Goal: Information Seeking & Learning: Check status

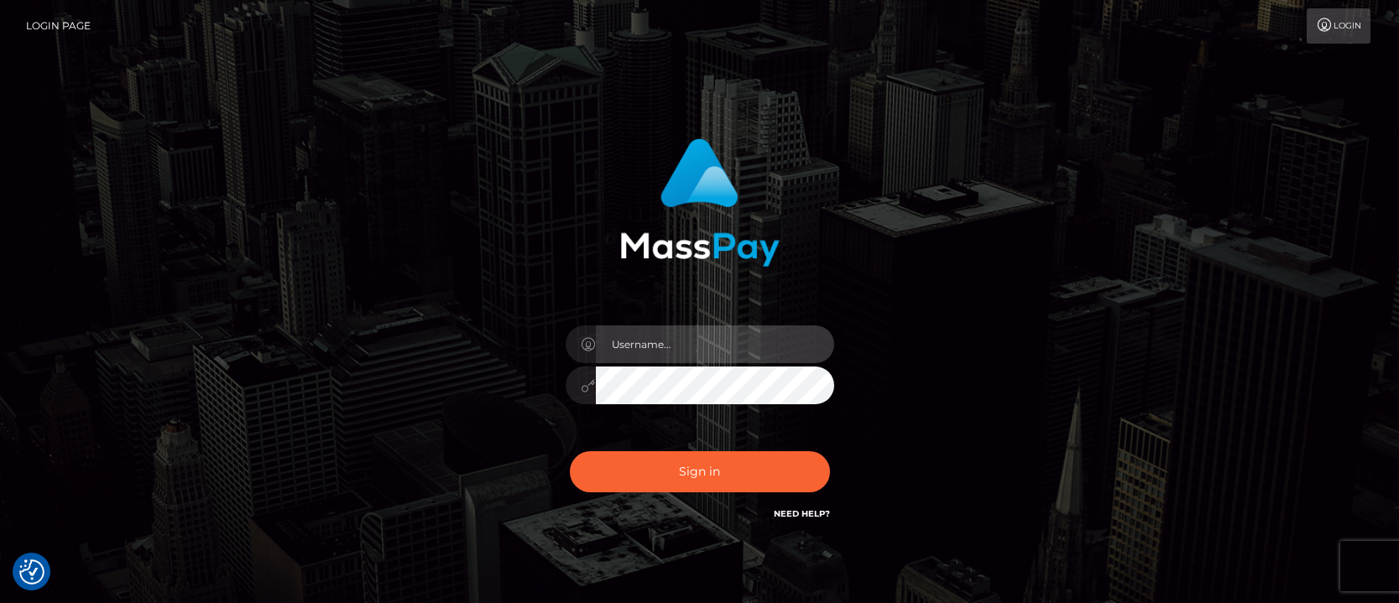
type input "matias.tilia"
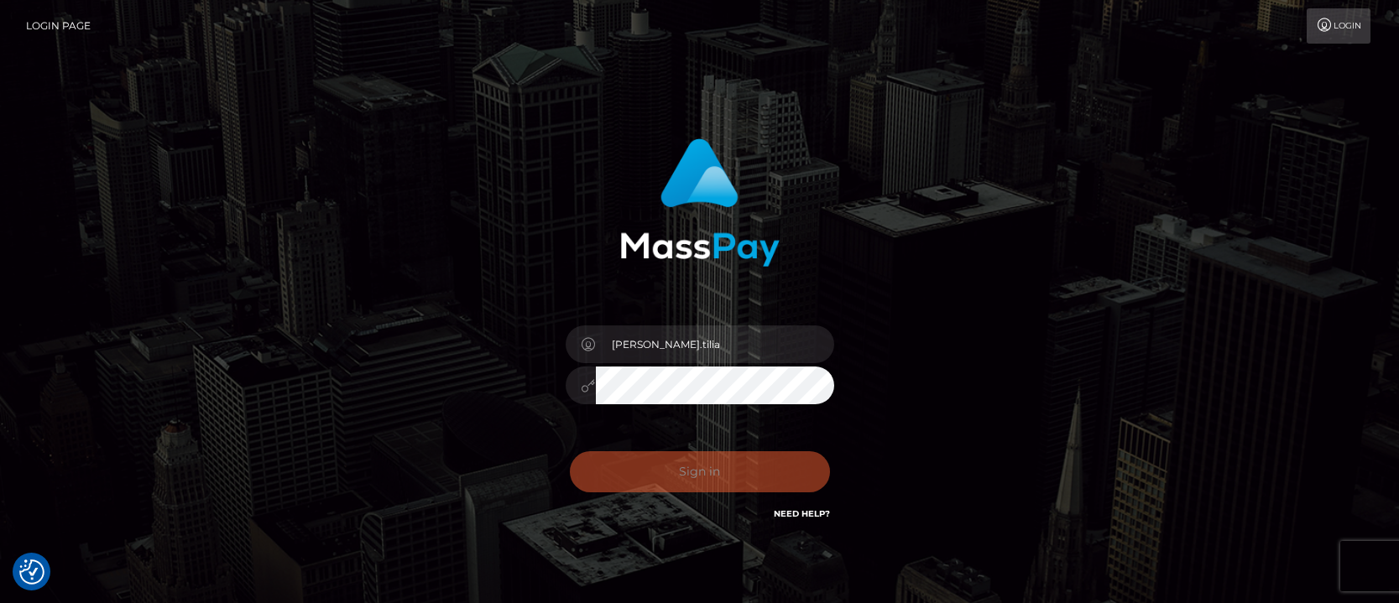
click at [655, 467] on div "Sign in Need Help?" at bounding box center [700, 478] width 294 height 75
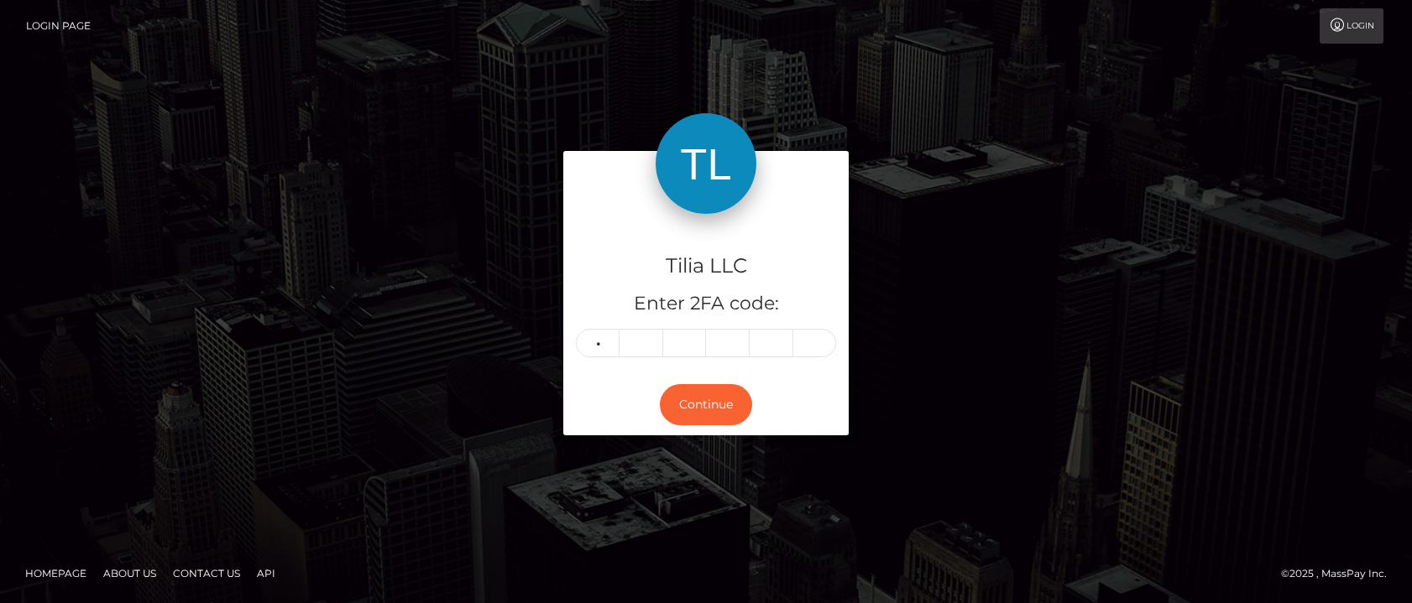
type input "6"
type input "9"
type input "4"
type input "6"
type input "1"
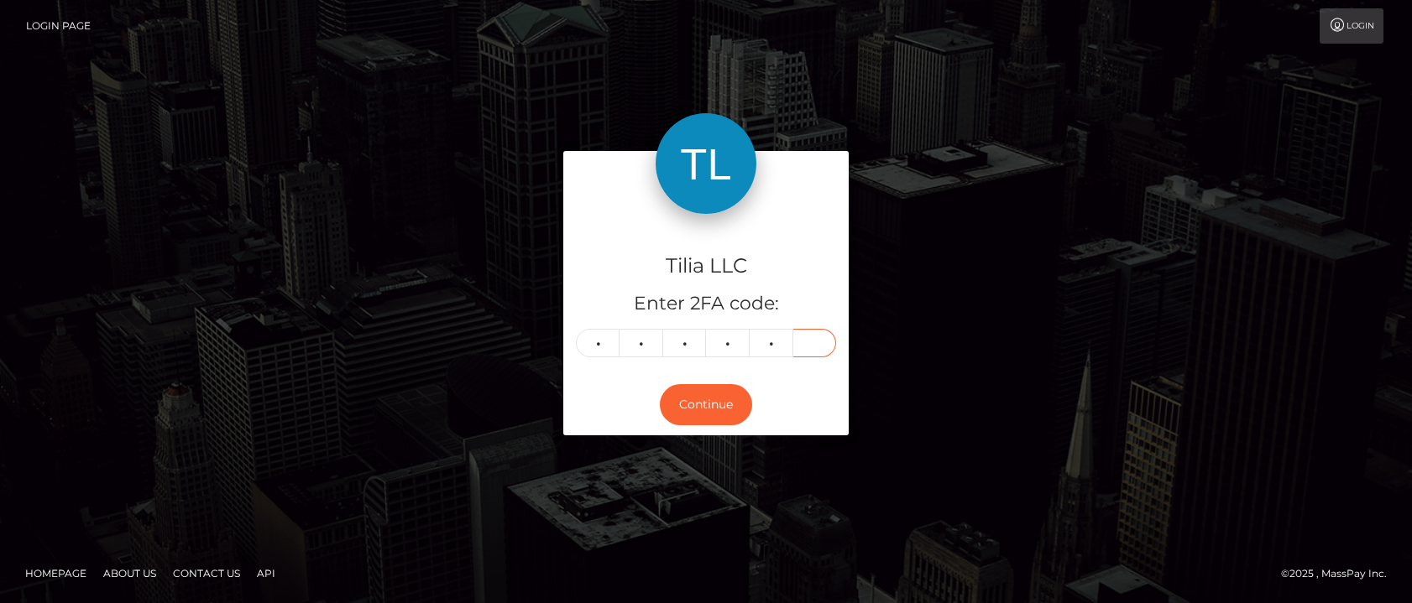
type input "9"
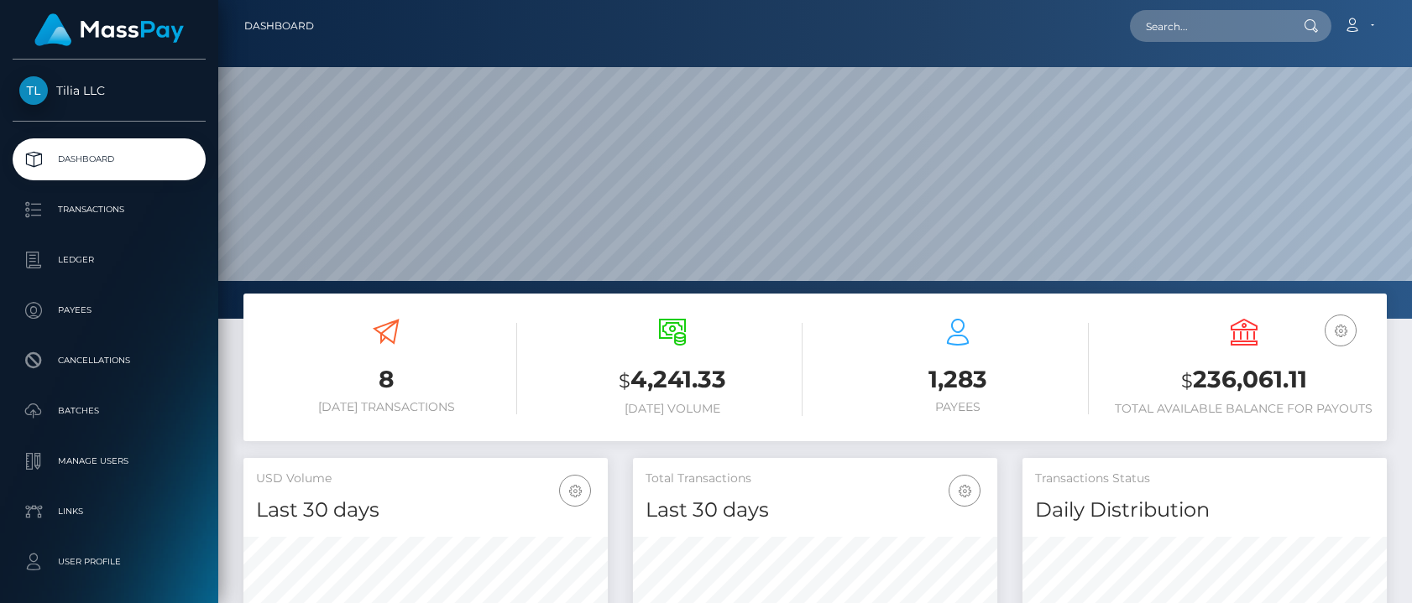
scroll to position [298, 364]
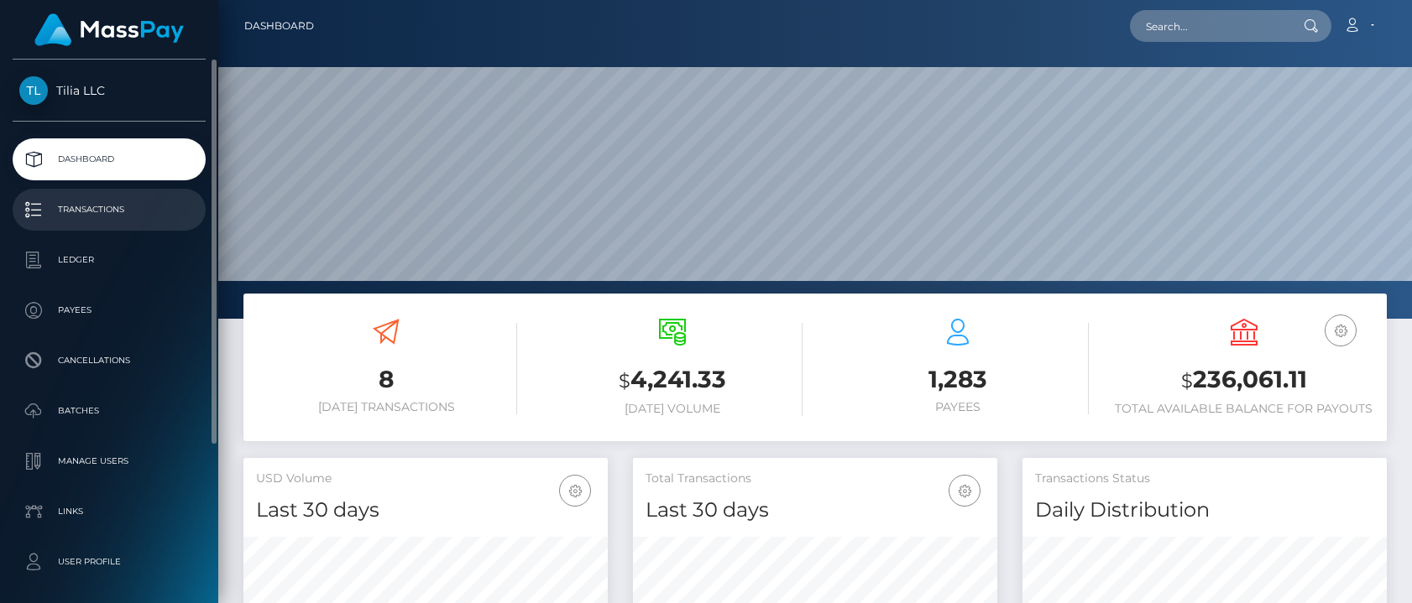
click at [120, 208] on p "Transactions" at bounding box center [109, 209] width 180 height 25
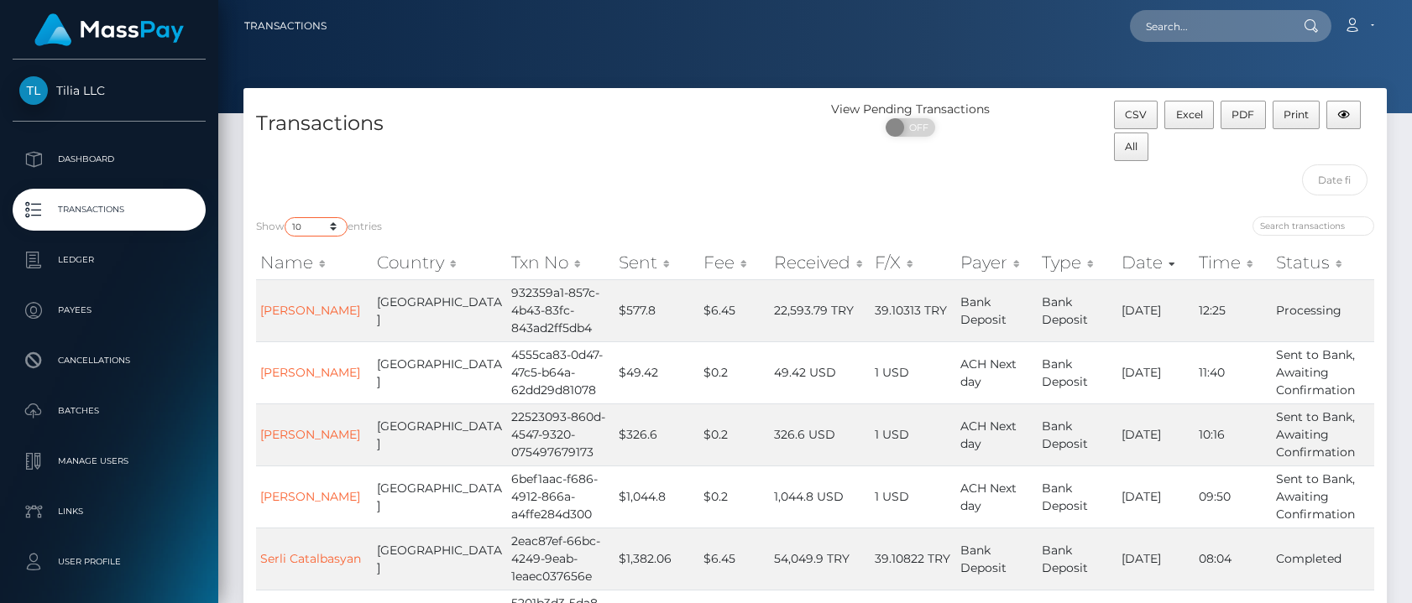
click at [330, 226] on select "10 25 50 100 250 500 1,000 3,500" at bounding box center [315, 226] width 63 height 19
select select "250"
click at [286, 217] on select "10 25 50 100 250 500 1,000 3,500" at bounding box center [315, 226] width 63 height 19
click at [1186, 17] on input "text" at bounding box center [1209, 26] width 158 height 32
paste input "9de83f30-0d8b-4ada-b573-f90150c3dfed"
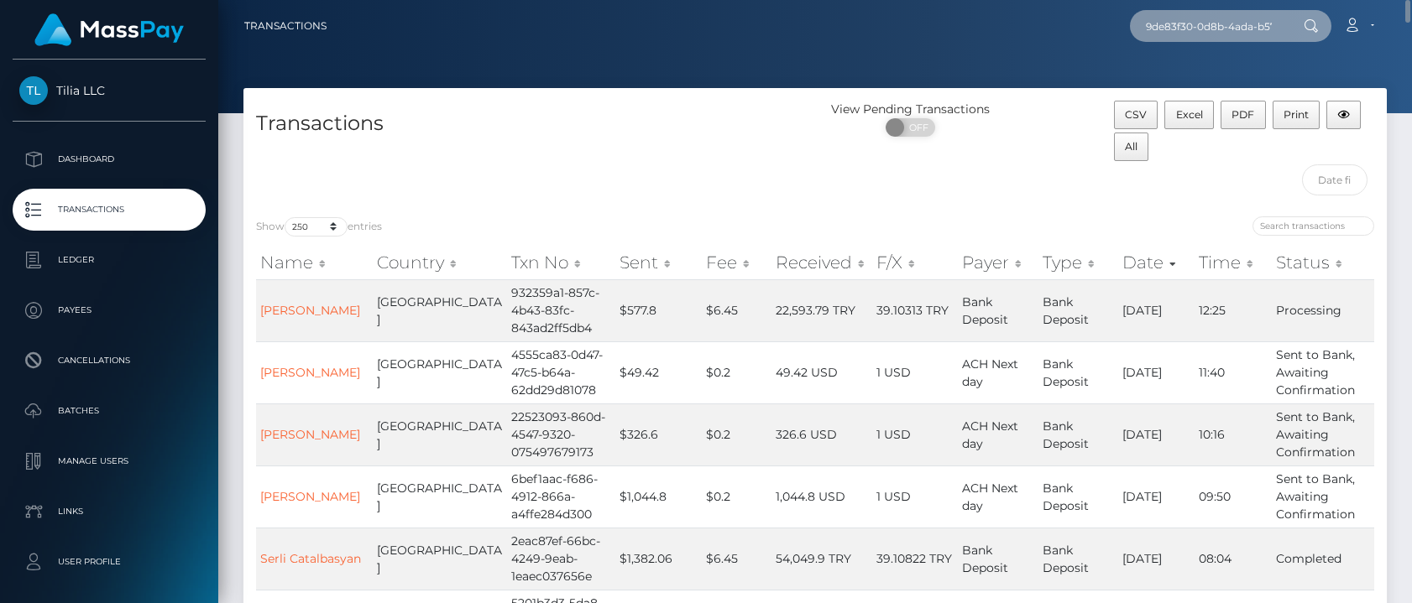
scroll to position [0, 82]
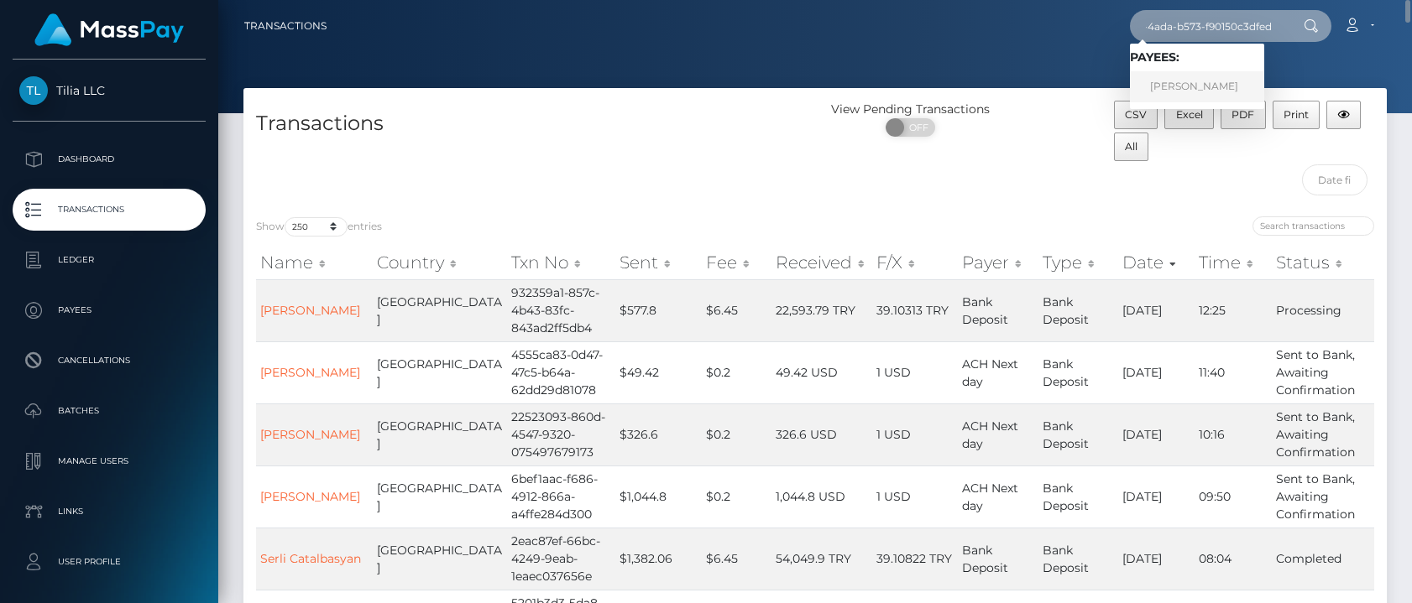
type input "9de83f30-0d8b-4ada-b573-f90150c3dfed"
click at [1220, 80] on link "BERNARDO TELO" at bounding box center [1197, 86] width 134 height 31
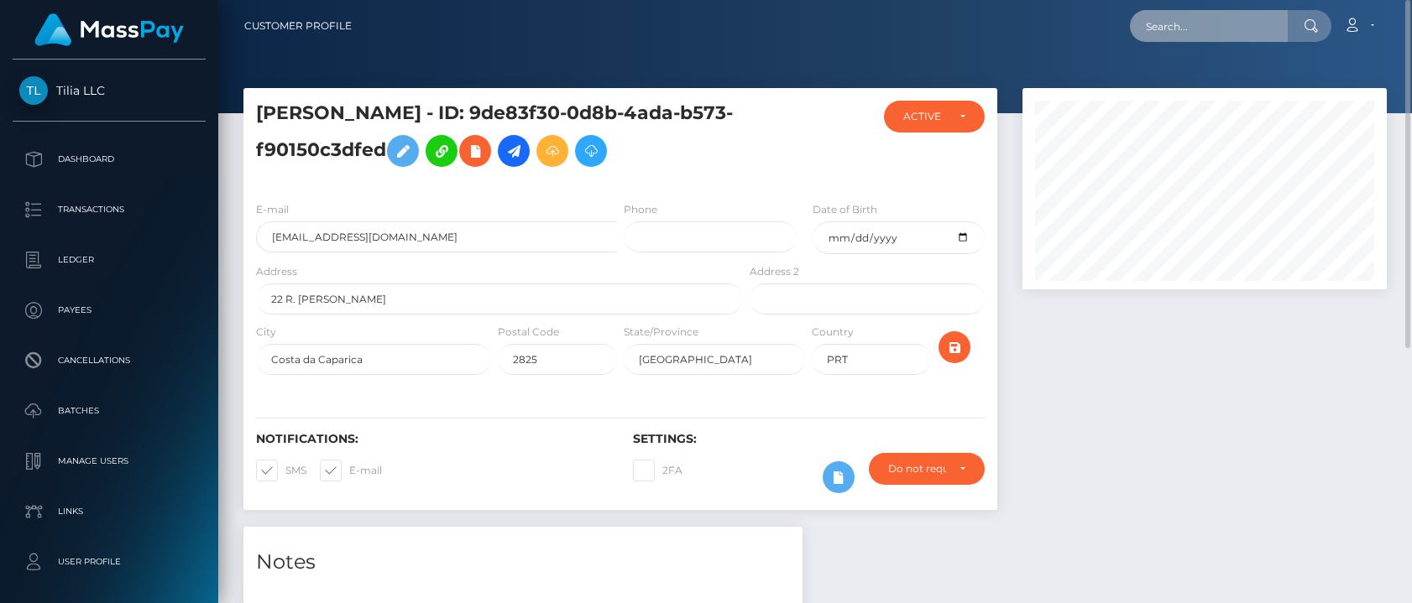
click at [1166, 23] on input "text" at bounding box center [1209, 26] width 158 height 32
paste input "5bf426ed-3157-4cdd-abd4-e78865be78ee"
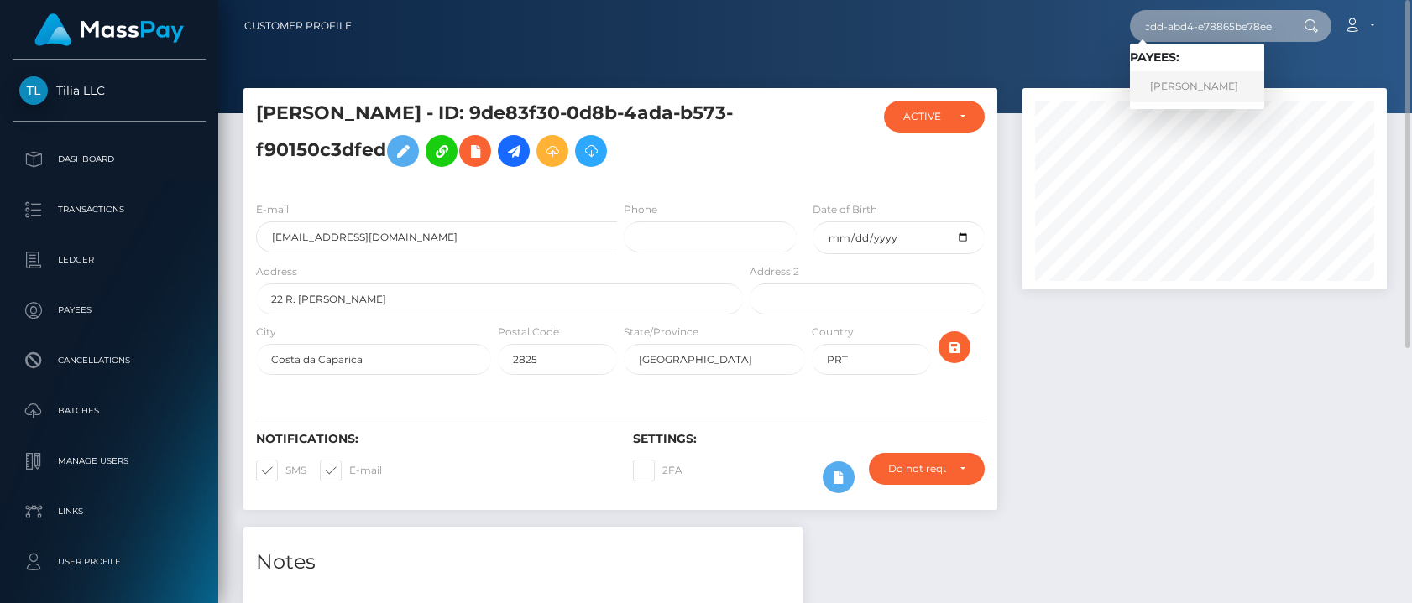
type input "5bf426ed-3157-4cdd-abd4-e78865be78ee"
click at [1193, 86] on link "LUCAS S MAZZARO" at bounding box center [1197, 86] width 134 height 31
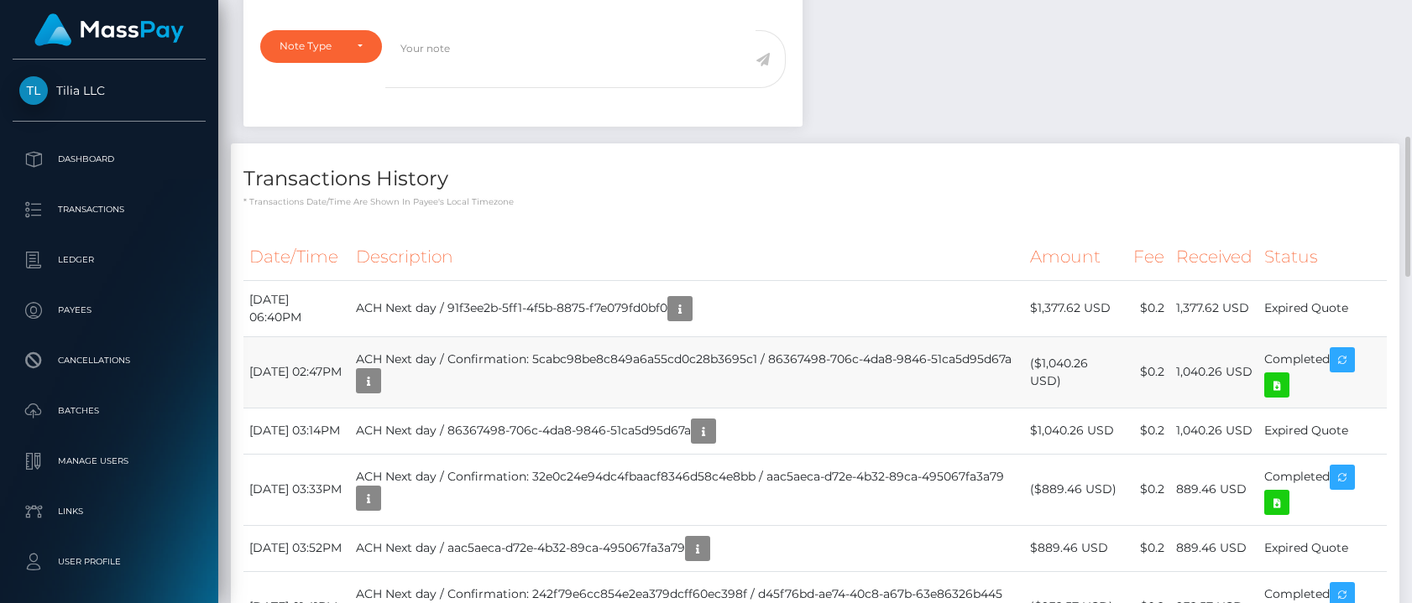
scroll to position [671, 0]
